Goal: Task Accomplishment & Management: Manage account settings

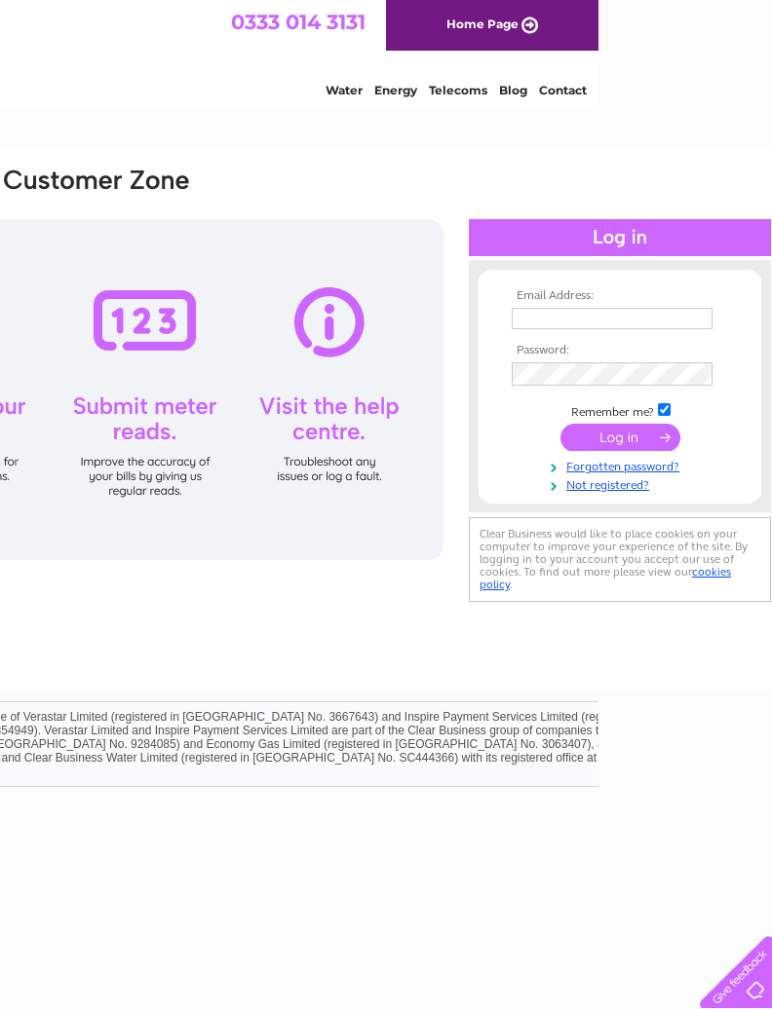
scroll to position [0, 193]
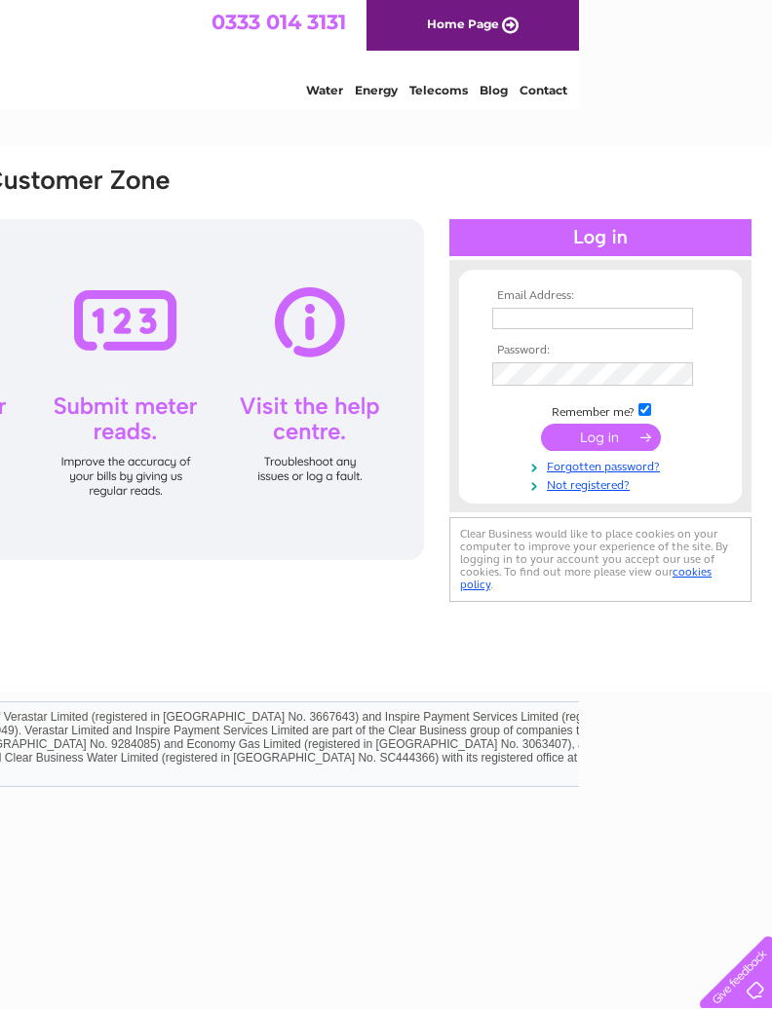
click at [566, 328] on input "text" at bounding box center [592, 318] width 201 height 21
click at [558, 325] on input "text" at bounding box center [593, 319] width 203 height 23
paste input "Gordon@smartermoney.com"
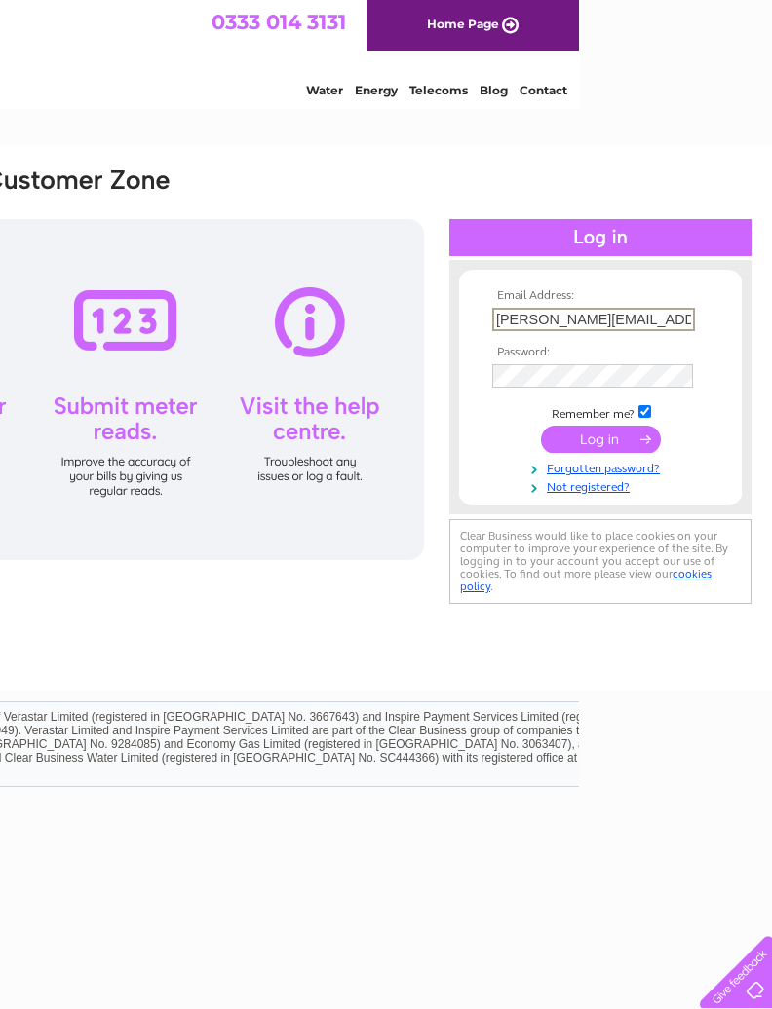
type input "Gordon@smartermoney.com"
click at [602, 441] on input "submit" at bounding box center [601, 439] width 120 height 27
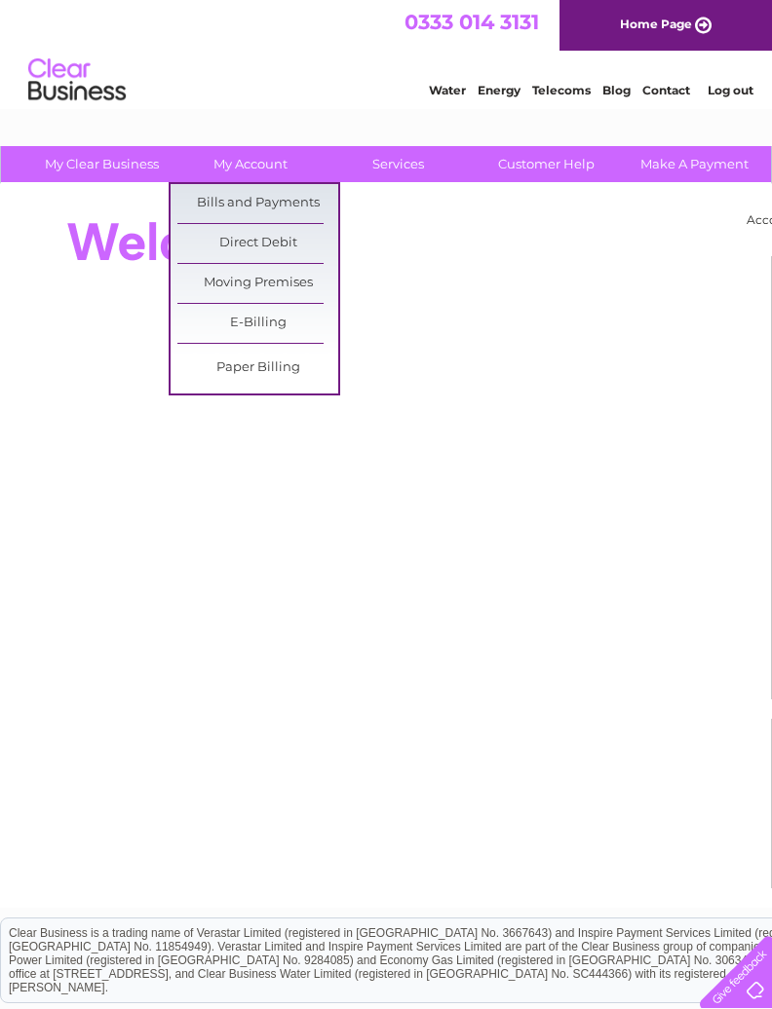
click at [287, 328] on link "E-Billing" at bounding box center [257, 323] width 161 height 39
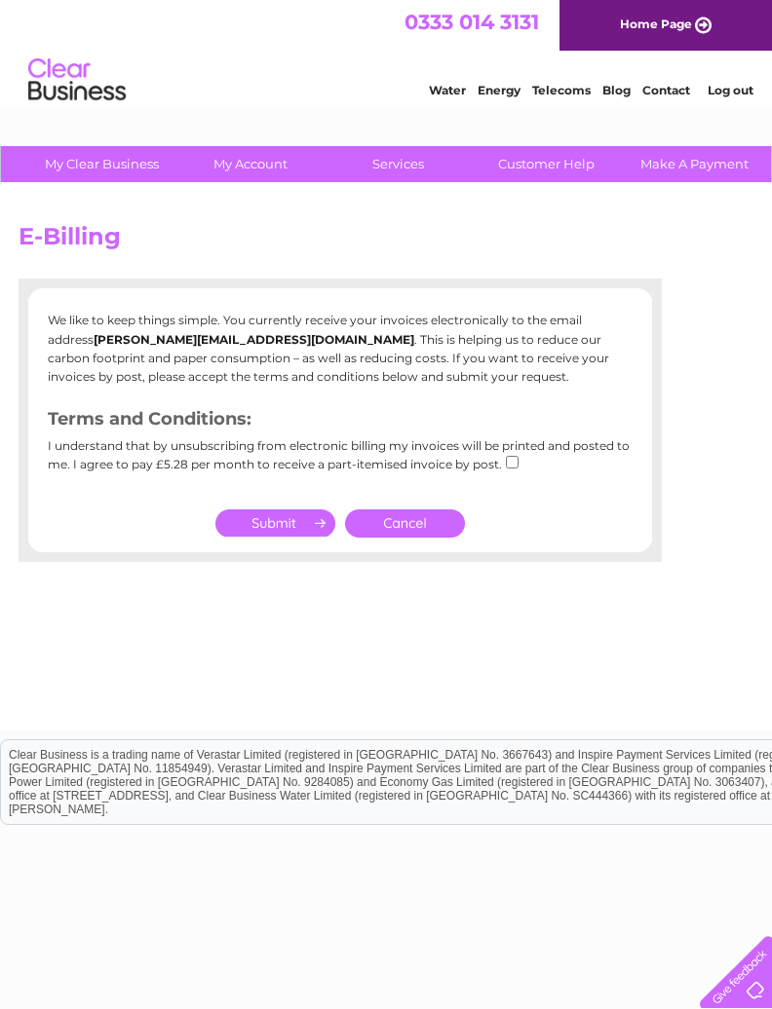
click at [515, 456] on input "checkbox" at bounding box center [512, 462] width 13 height 13
checkbox input "true"
click at [298, 524] on input "submit" at bounding box center [275, 522] width 120 height 27
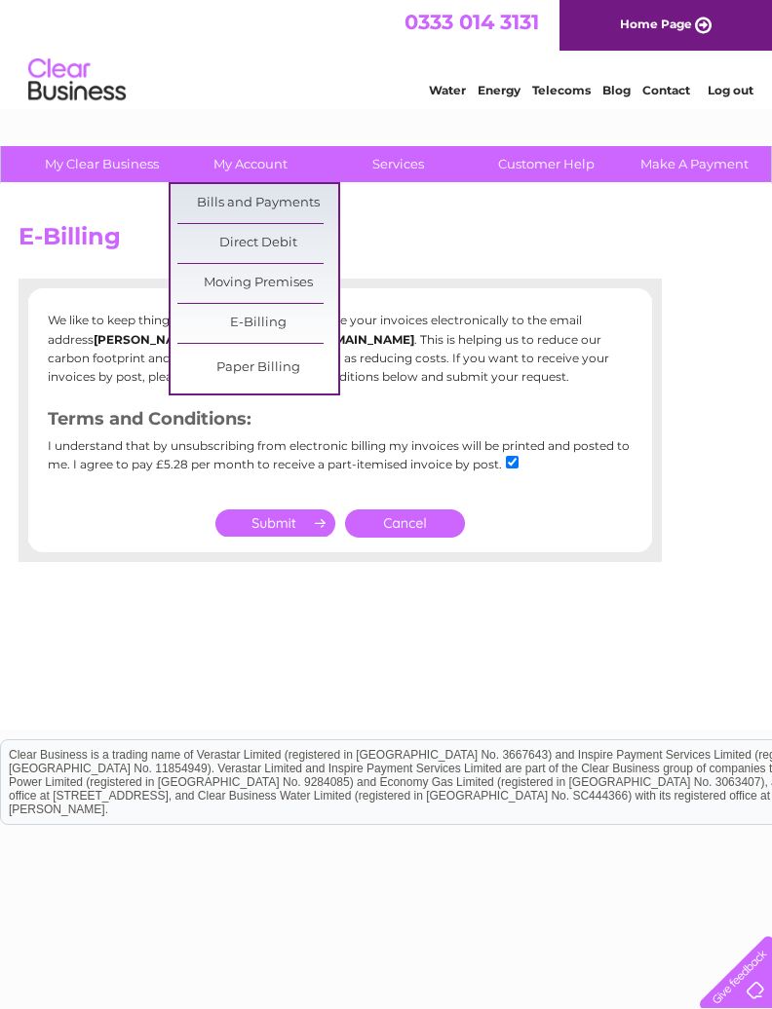
click at [294, 196] on link "Bills and Payments" at bounding box center [257, 203] width 161 height 39
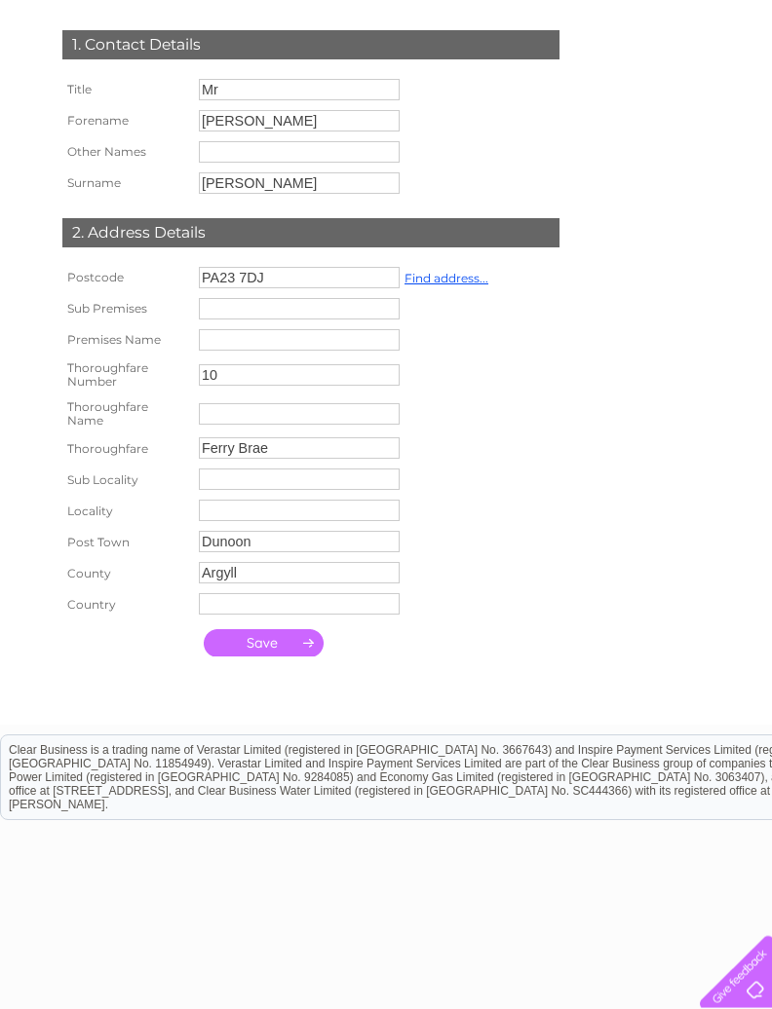
scroll to position [309, 0]
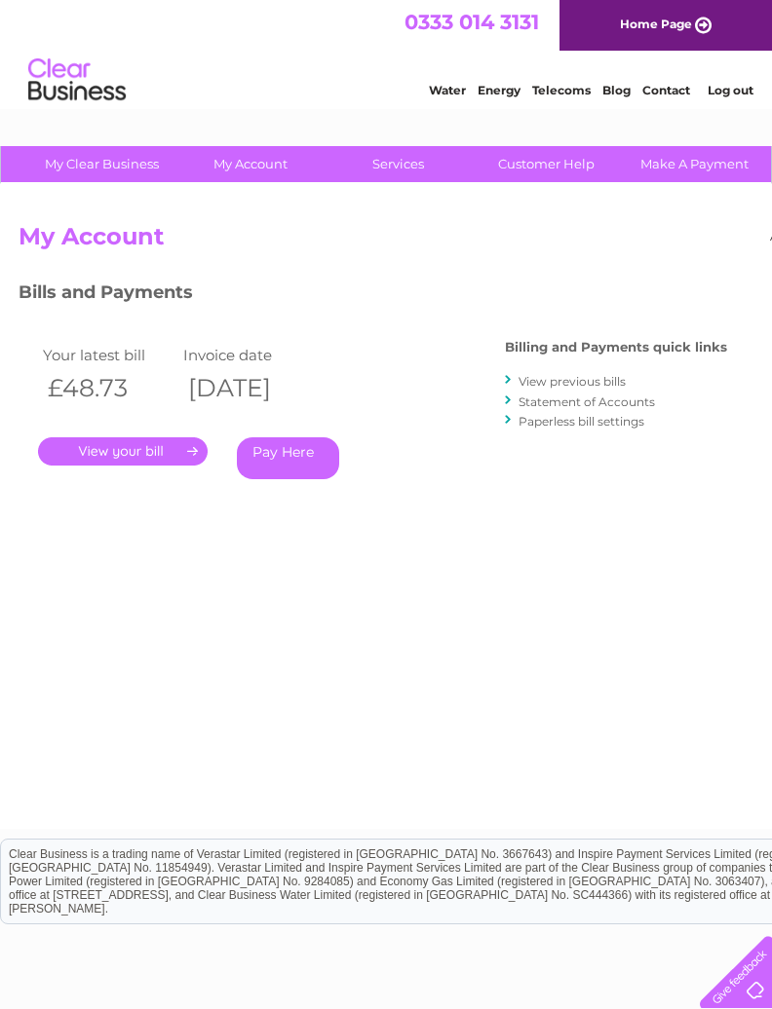
click at [707, 26] on link "Home Page" at bounding box center [665, 25] width 212 height 51
